Goal: Use online tool/utility: Utilize a website feature to perform a specific function

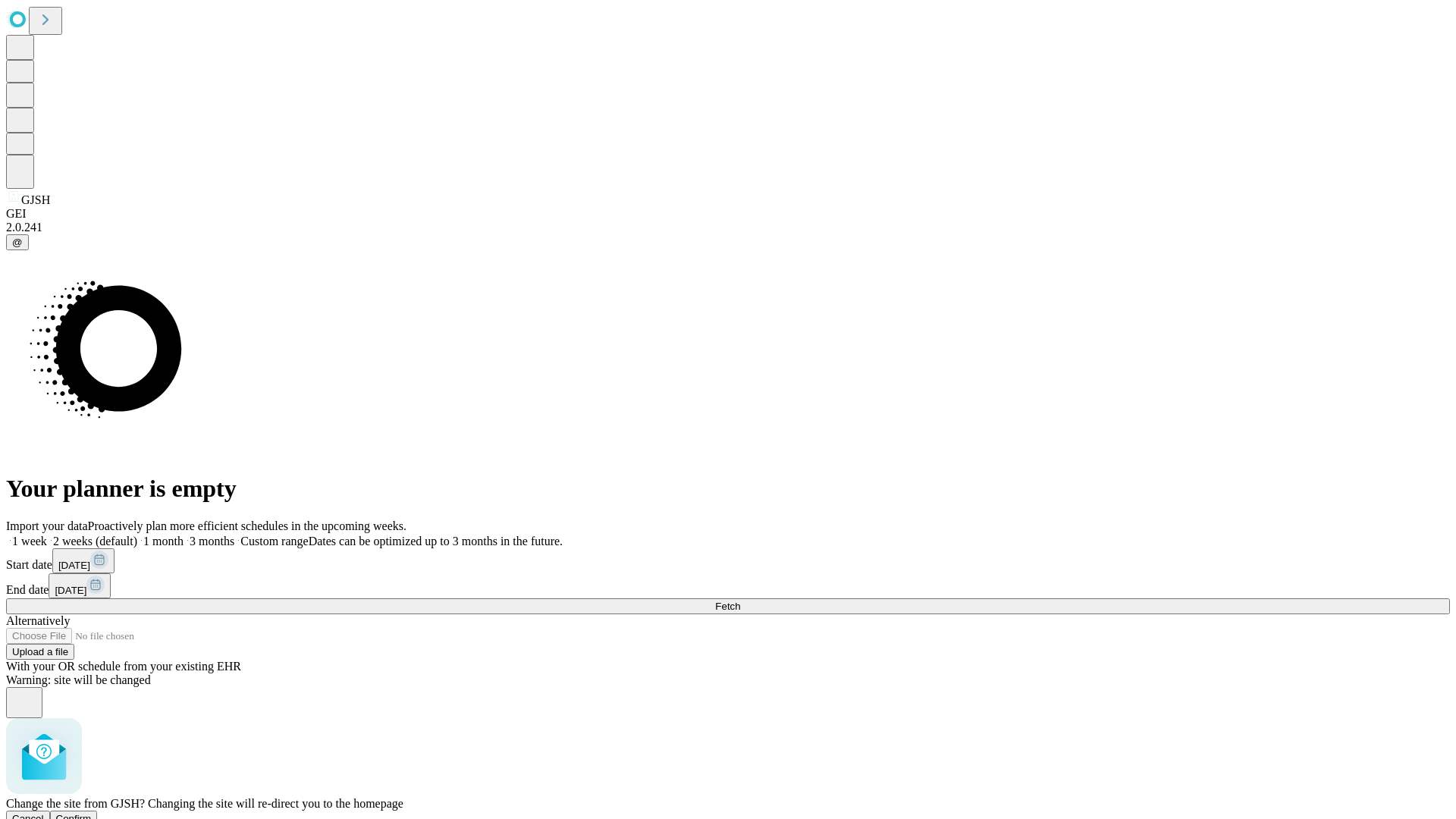
click at [92, 813] on span "Confirm" at bounding box center [73, 818] width 36 height 11
click at [47, 535] on label "1 week" at bounding box center [27, 541] width 41 height 13
click at [740, 600] on span "Fetch" at bounding box center [727, 606] width 25 height 11
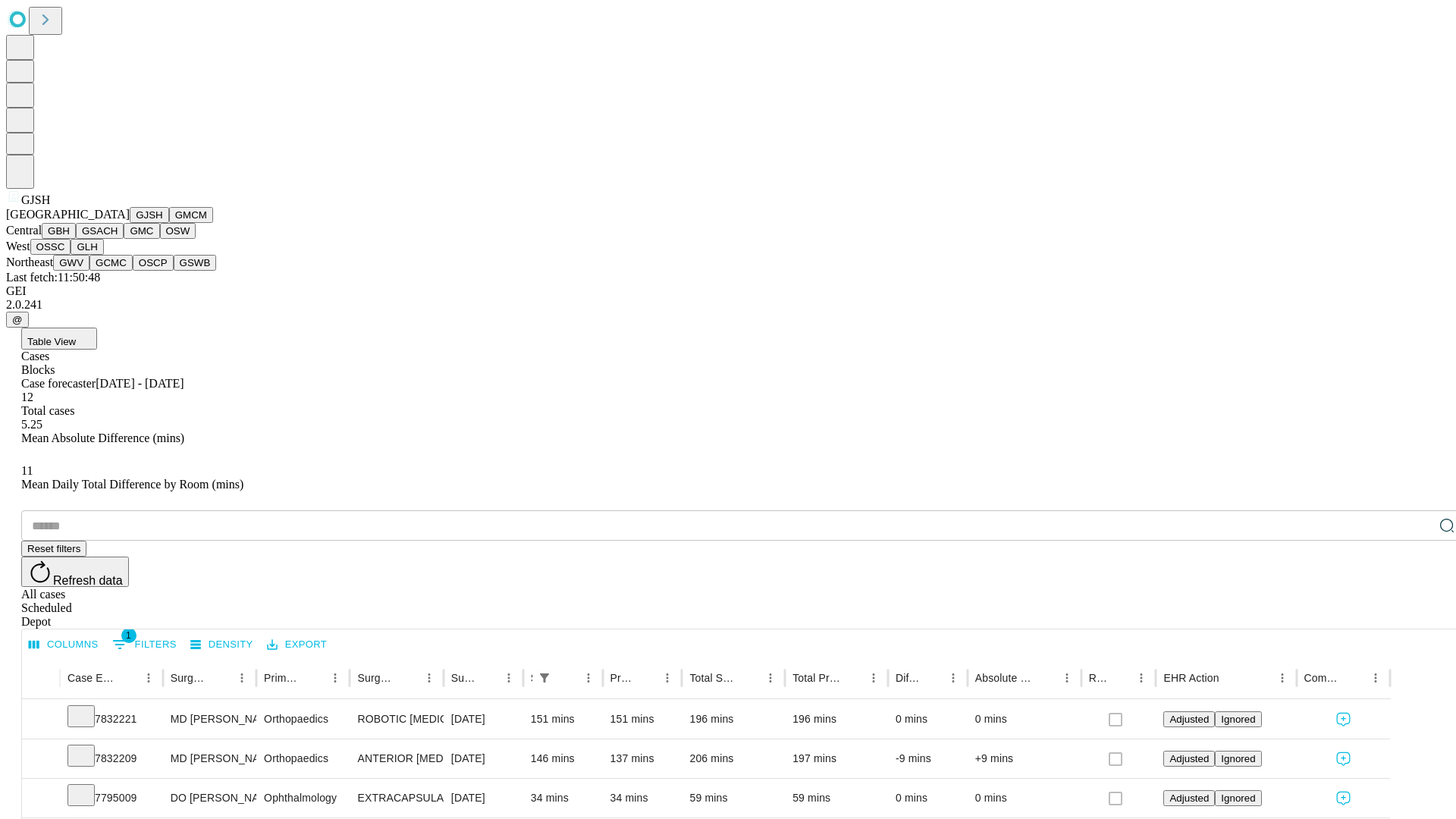
click at [169, 223] on button "GMCM" at bounding box center [191, 215] width 44 height 16
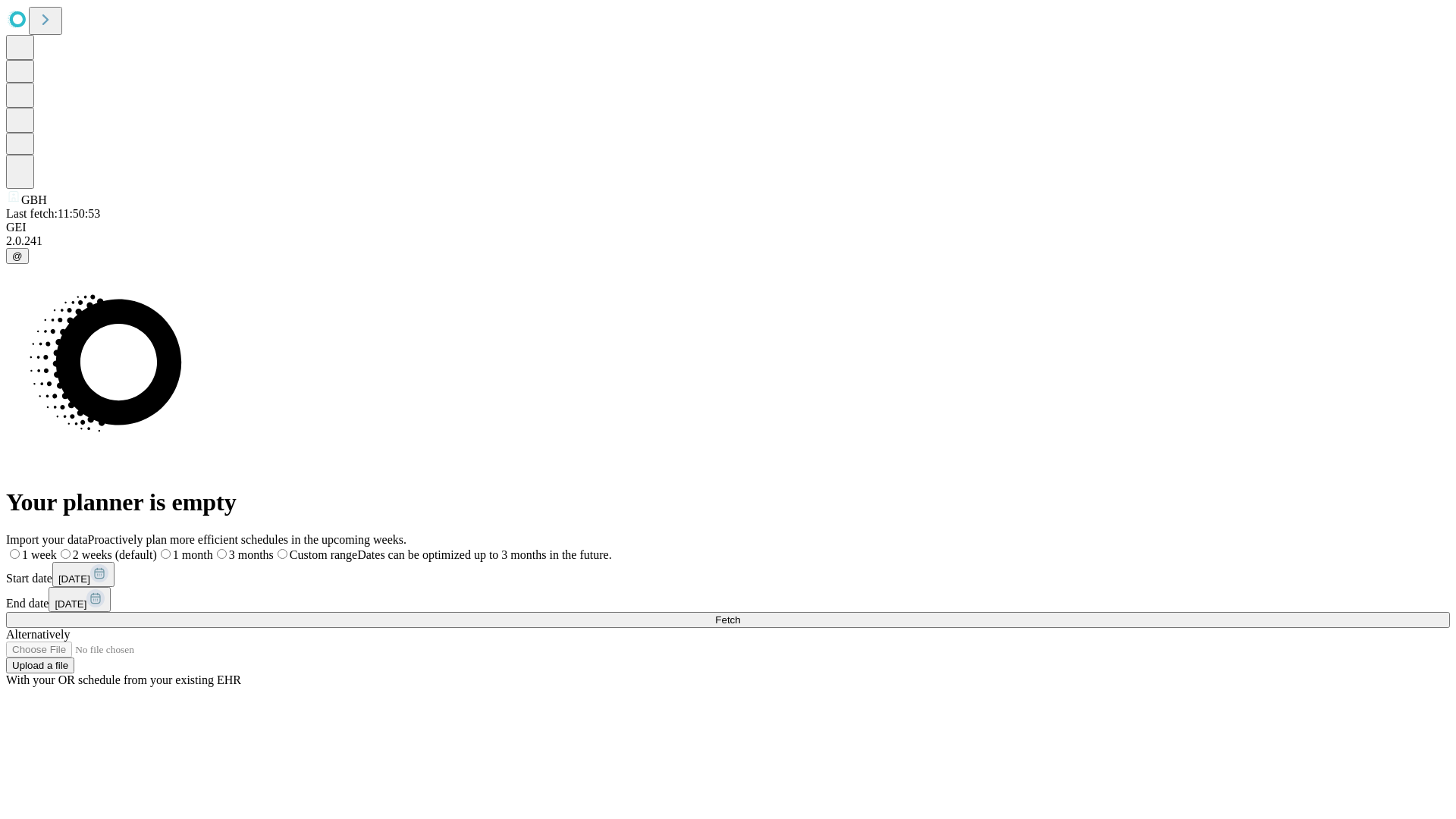
click at [740, 614] on span "Fetch" at bounding box center [727, 620] width 25 height 11
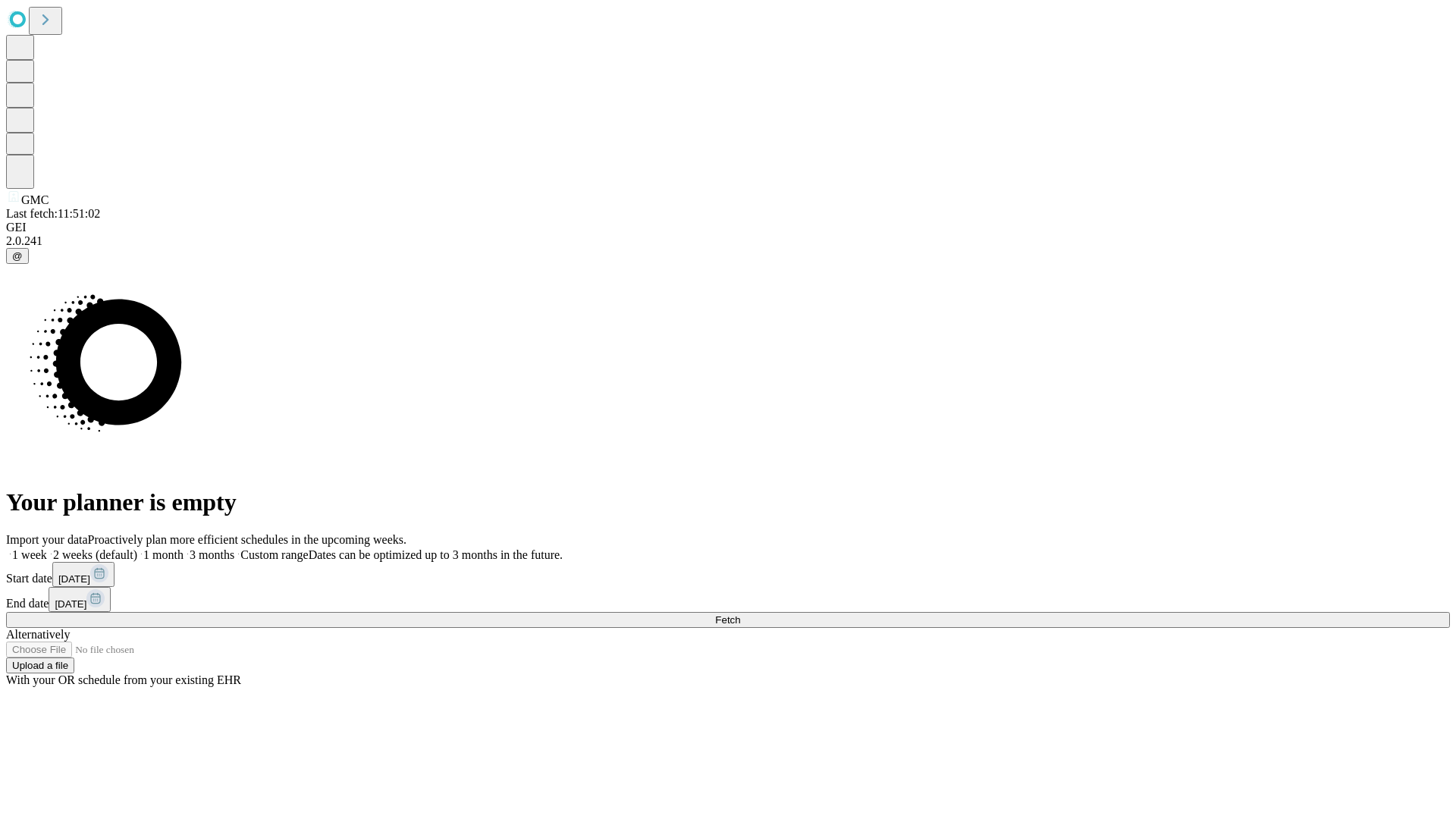
click at [740, 614] on span "Fetch" at bounding box center [727, 620] width 25 height 11
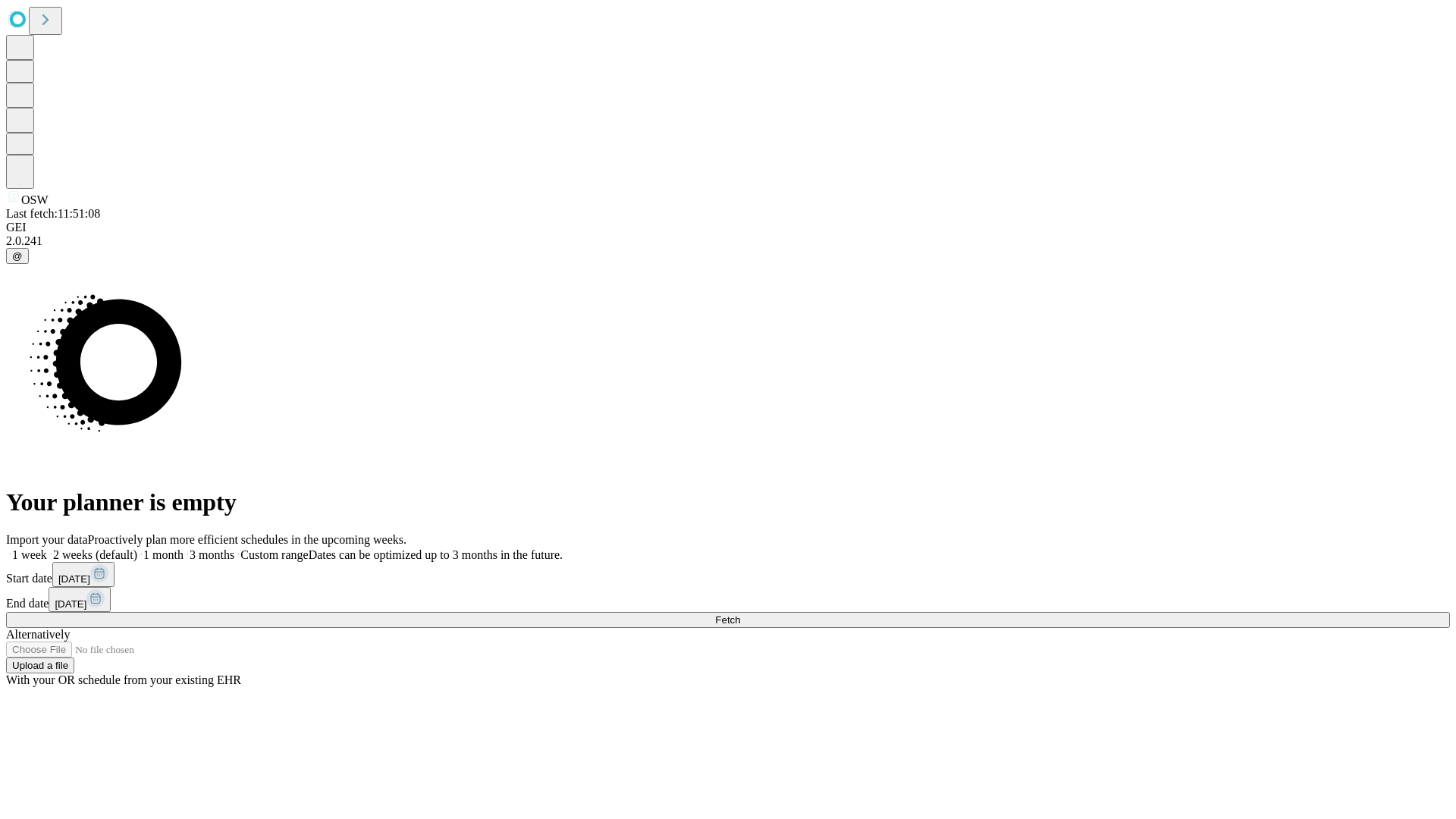
click at [47, 549] on label "1 week" at bounding box center [27, 555] width 41 height 13
click at [740, 614] on span "Fetch" at bounding box center [727, 620] width 25 height 11
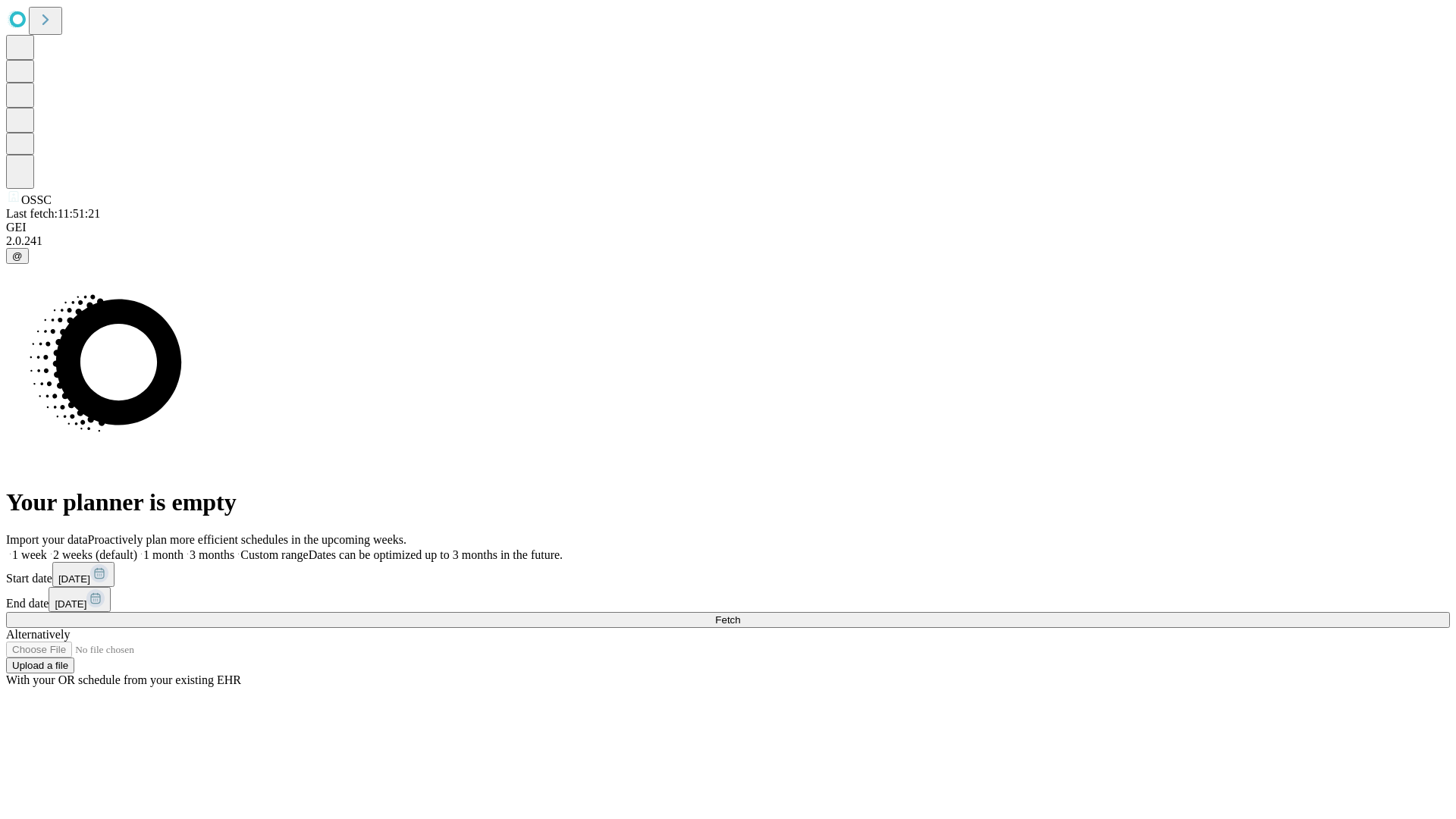
click at [47, 549] on label "1 week" at bounding box center [27, 555] width 41 height 13
click at [740, 614] on span "Fetch" at bounding box center [727, 620] width 25 height 11
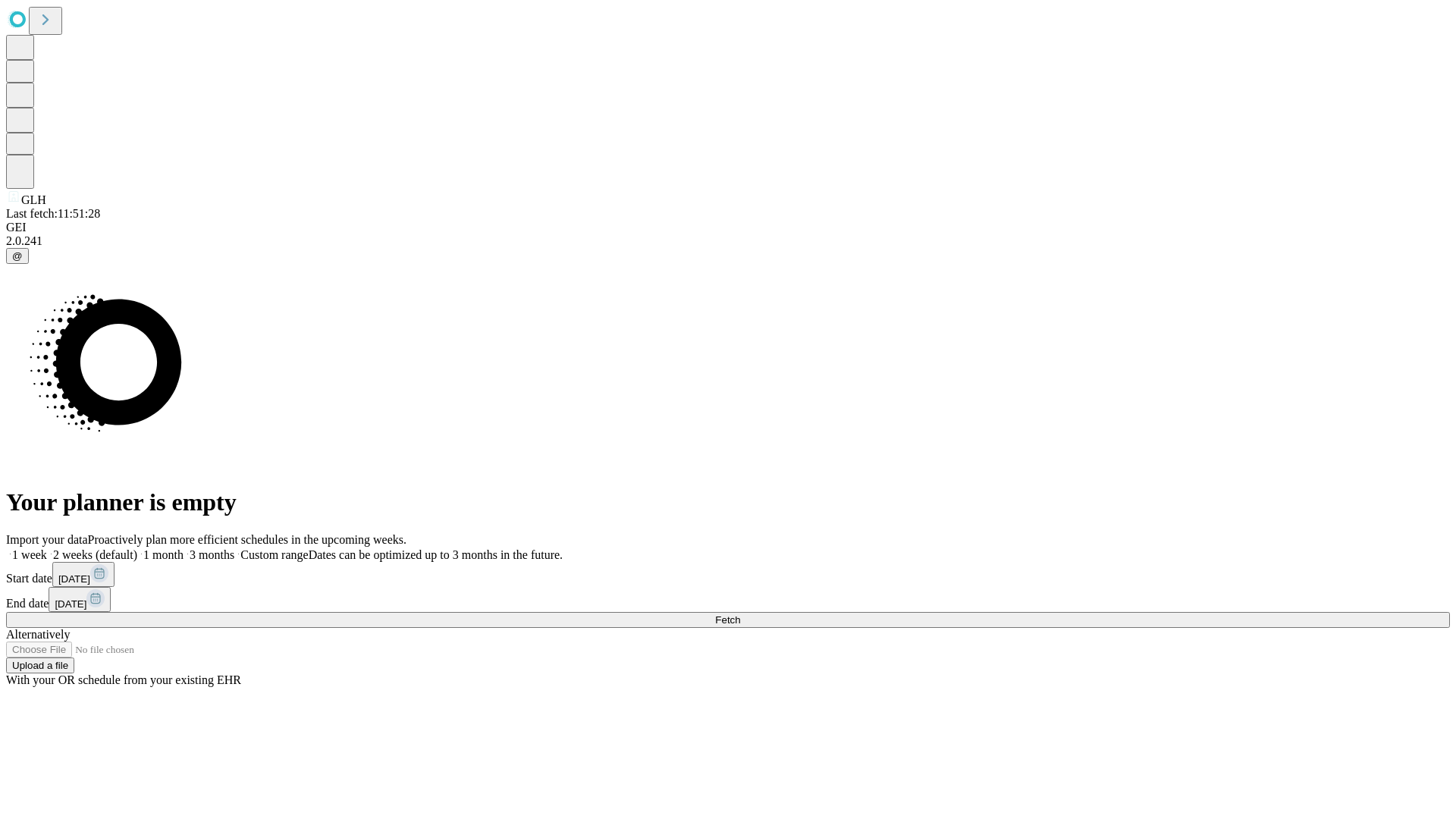
click at [47, 549] on label "1 week" at bounding box center [27, 555] width 41 height 13
click at [740, 614] on span "Fetch" at bounding box center [727, 620] width 25 height 11
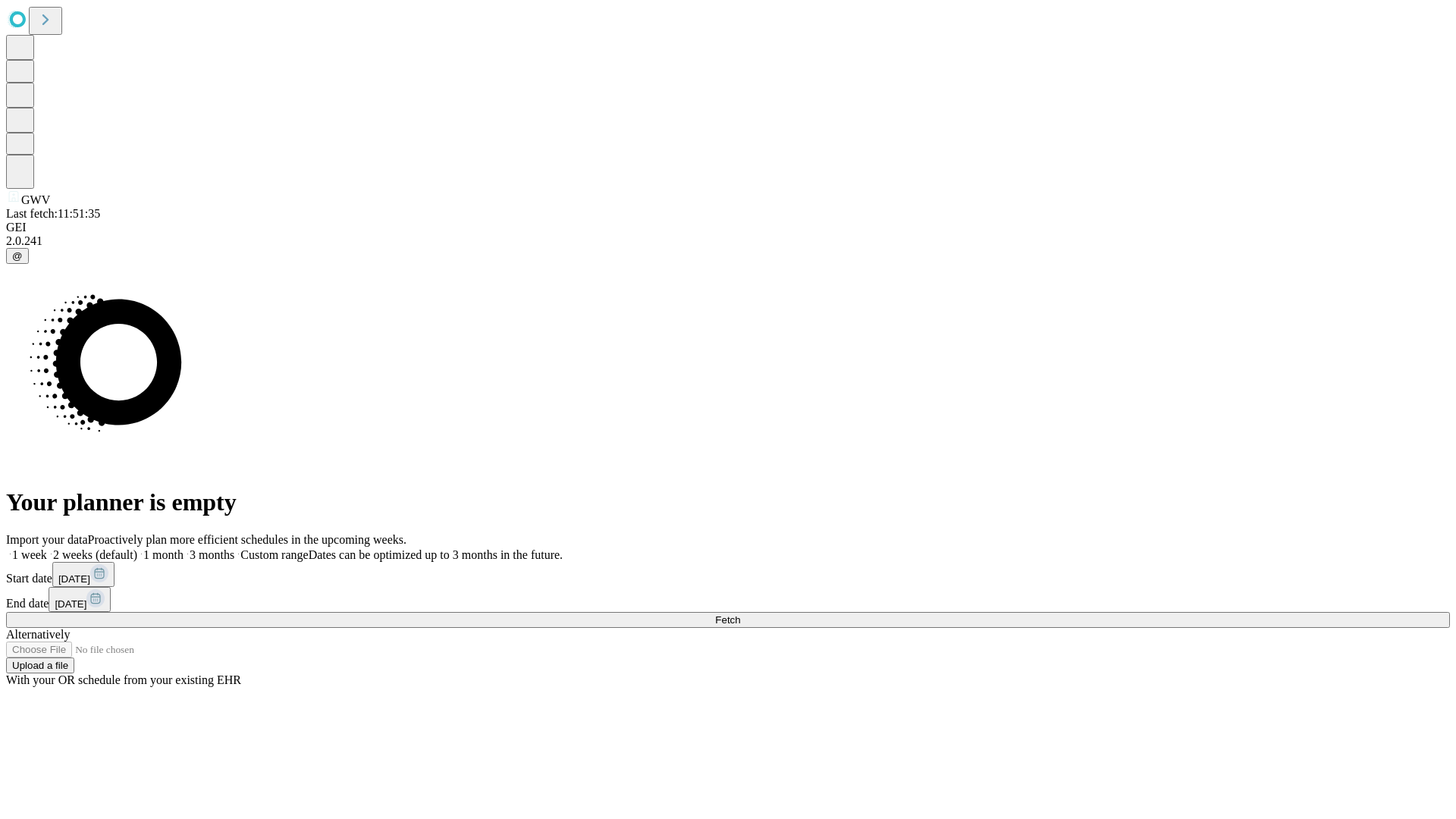
click at [47, 549] on label "1 week" at bounding box center [27, 555] width 41 height 13
click at [740, 614] on span "Fetch" at bounding box center [727, 620] width 25 height 11
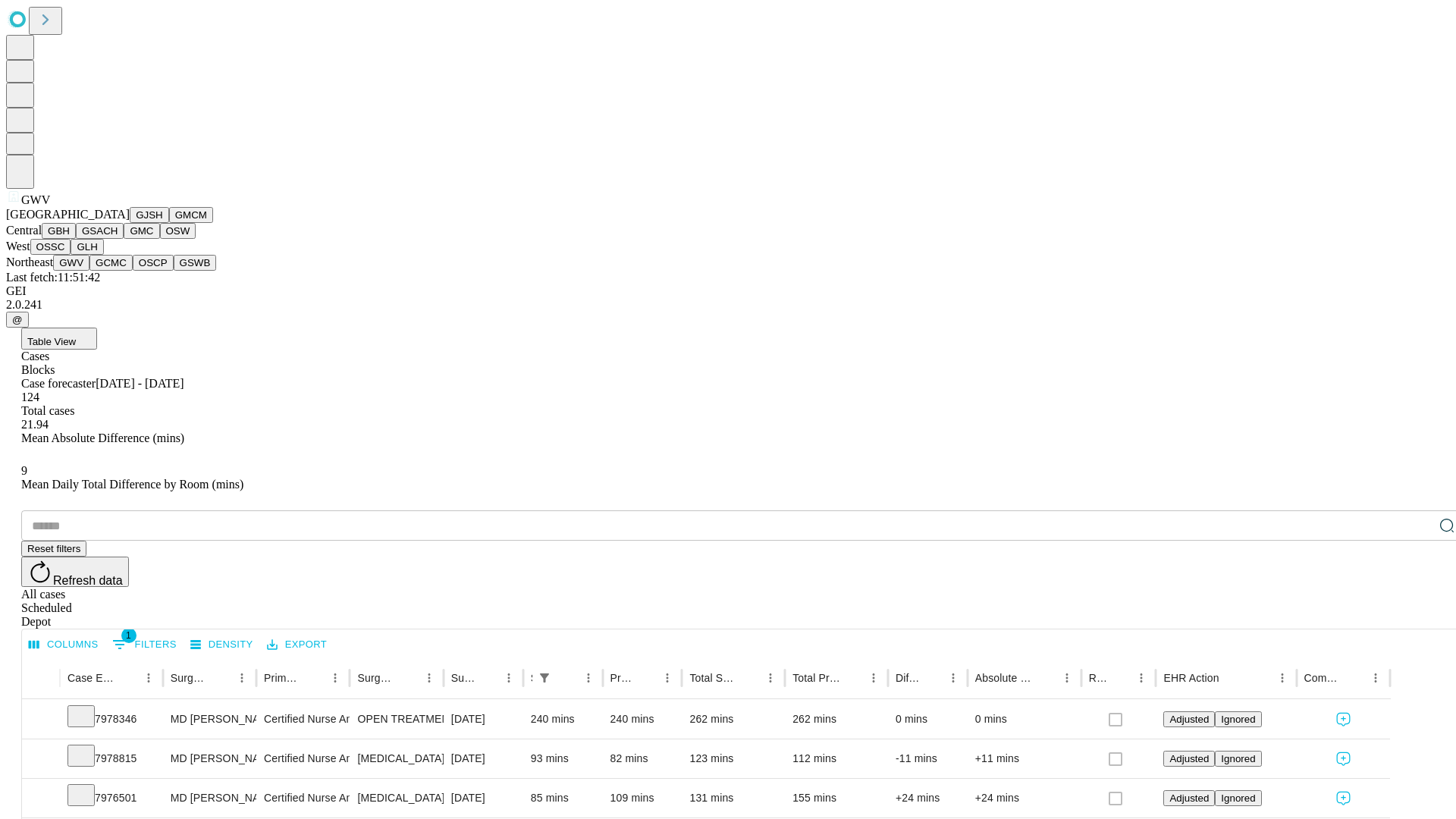
click at [118, 270] on button "GCMC" at bounding box center [111, 263] width 44 height 16
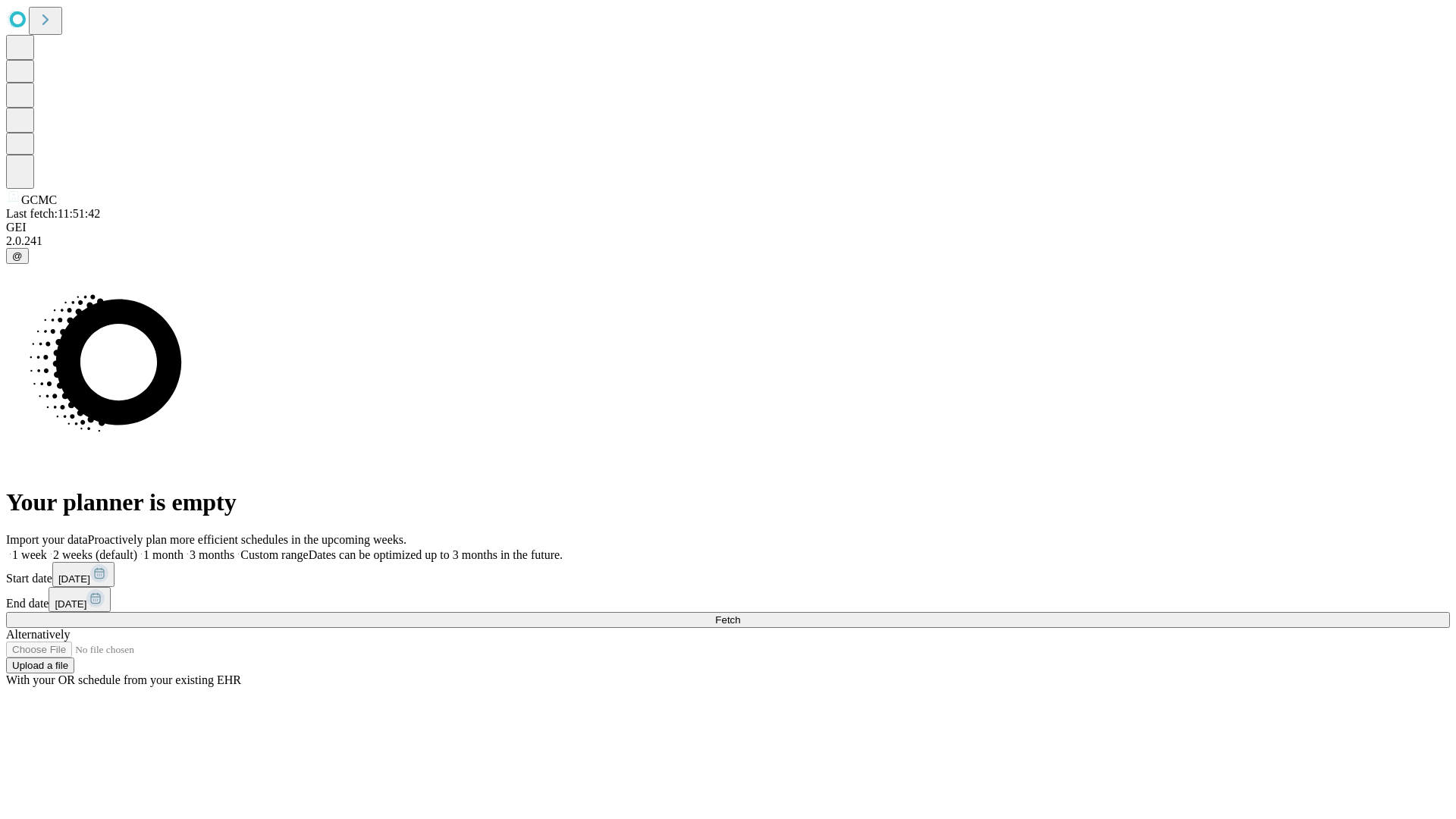
click at [47, 549] on label "1 week" at bounding box center [27, 555] width 41 height 13
click at [740, 614] on span "Fetch" at bounding box center [727, 620] width 25 height 11
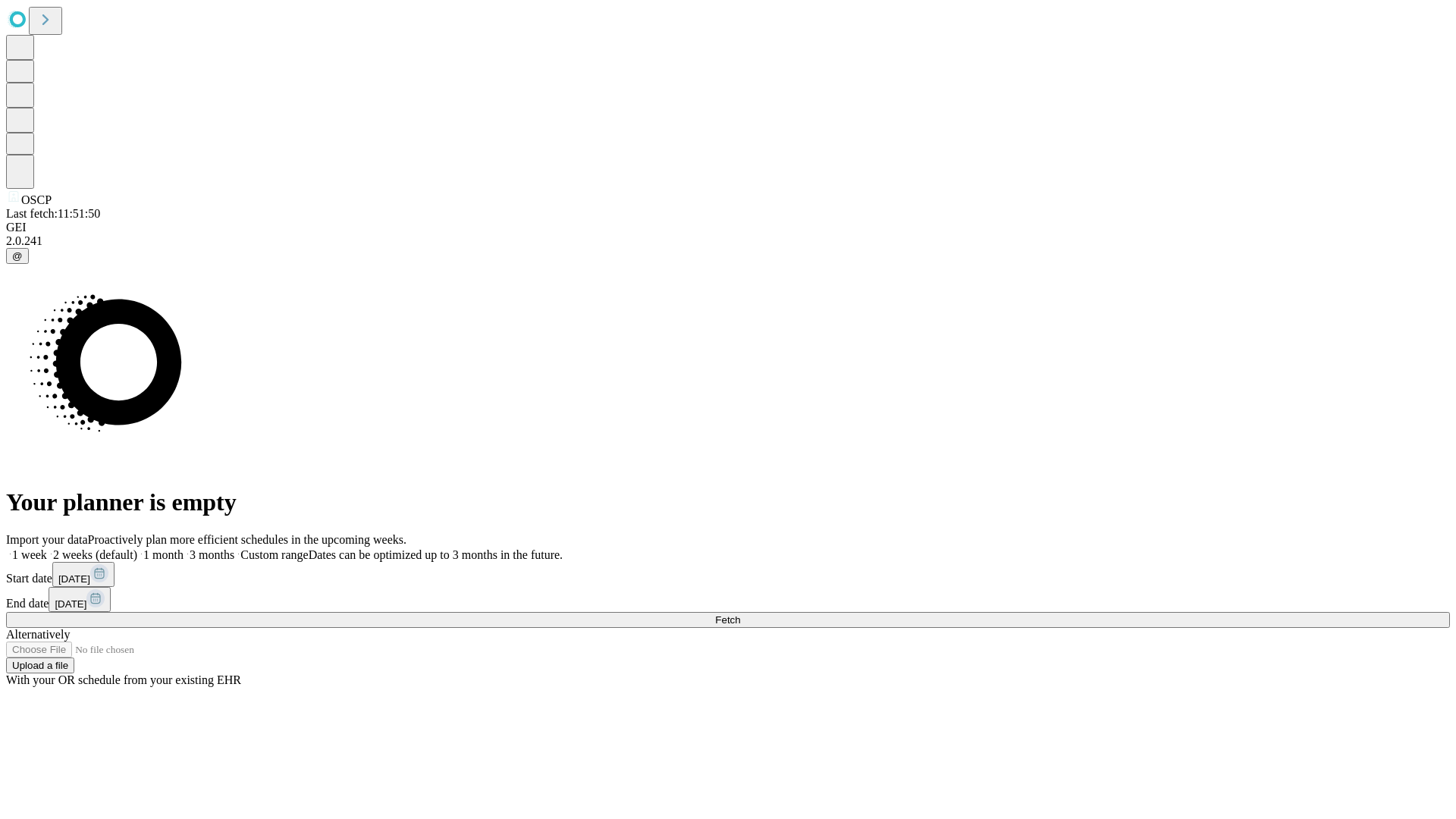
click at [47, 549] on label "1 week" at bounding box center [27, 555] width 41 height 13
click at [740, 614] on span "Fetch" at bounding box center [727, 620] width 25 height 11
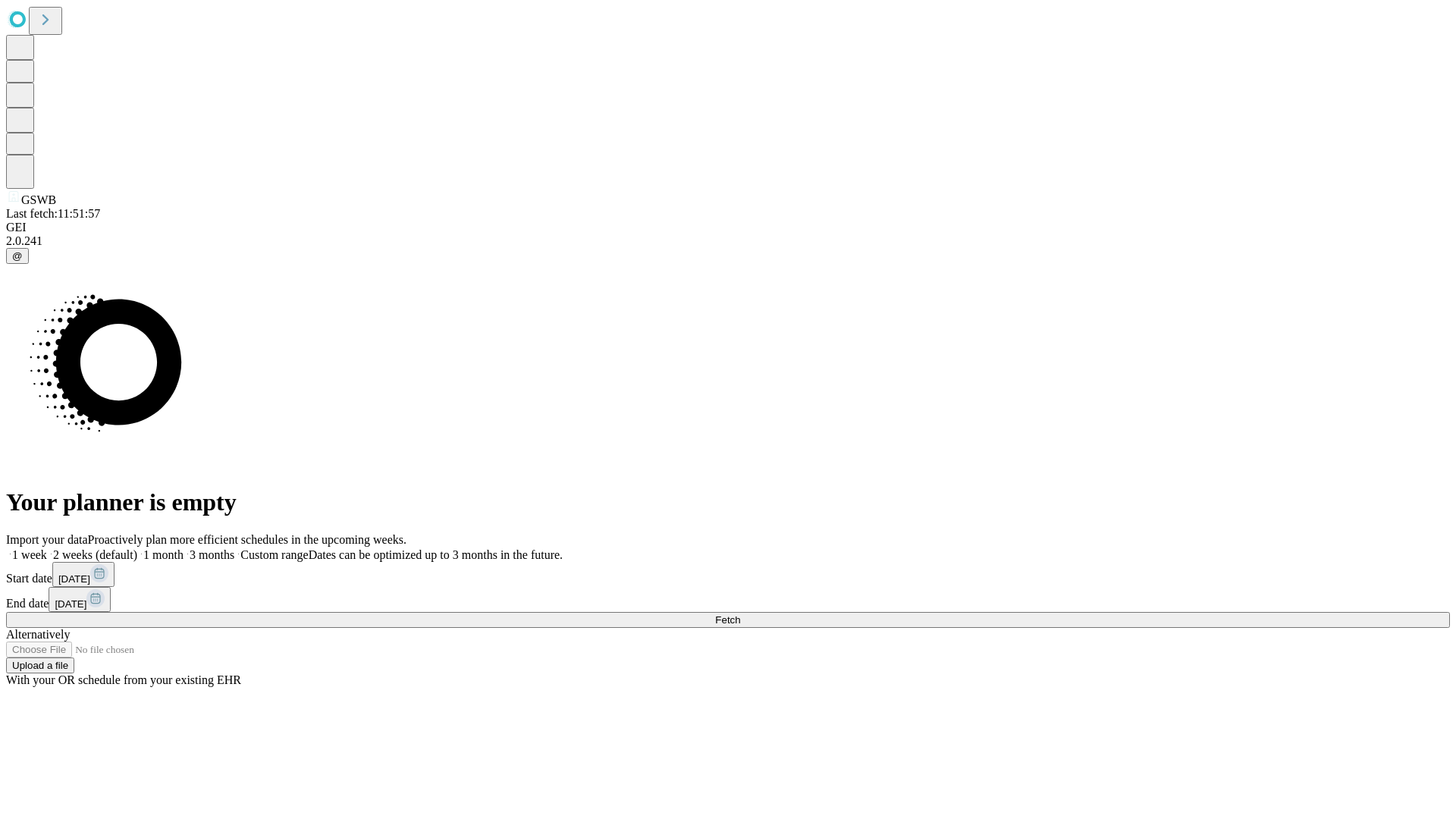
click at [47, 549] on label "1 week" at bounding box center [27, 555] width 41 height 13
click at [740, 614] on span "Fetch" at bounding box center [727, 620] width 25 height 11
